Goal: Complete application form

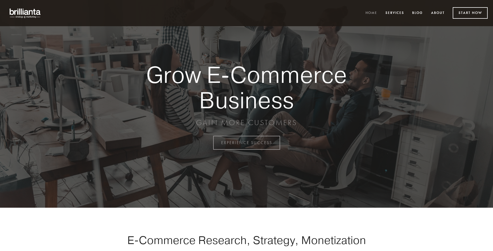
scroll to position [1399, 0]
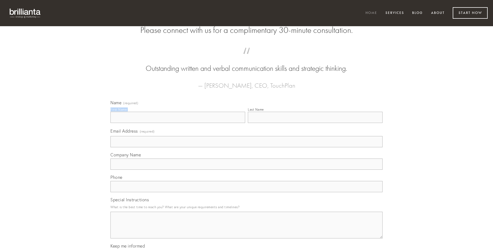
type input "[PERSON_NAME] DDS"
click at [315, 123] on input "Last Name" at bounding box center [315, 117] width 135 height 11
type input "[PERSON_NAME] DDS"
click at [247, 147] on input "Email Address (required)" at bounding box center [246, 141] width 272 height 11
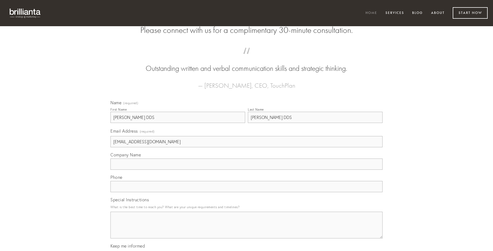
type input "[EMAIL_ADDRESS][DOMAIN_NAME]"
click at [247, 169] on input "Company Name" at bounding box center [246, 163] width 272 height 11
type input "testimonium"
click at [247, 192] on input "text" at bounding box center [246, 186] width 272 height 11
click at [247, 230] on textarea "Special Instructions" at bounding box center [246, 224] width 272 height 27
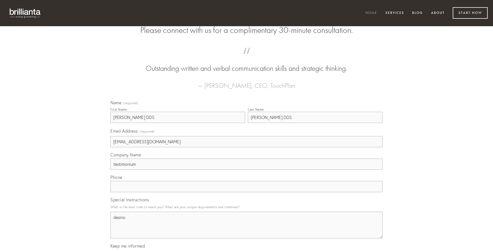
type textarea "desino"
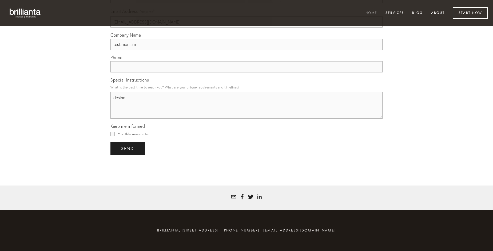
click at [128, 148] on span "send" at bounding box center [127, 148] width 13 height 5
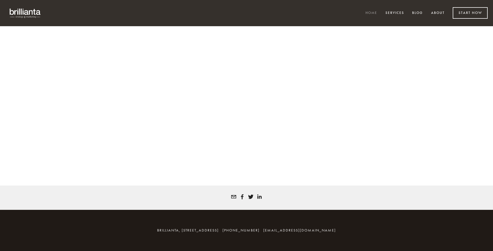
scroll to position [1392, 0]
